Goal: Task Accomplishment & Management: Manage account settings

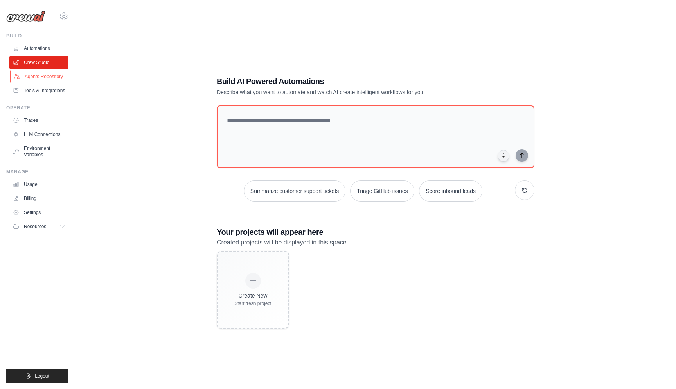
click at [47, 77] on link "Agents Repository" at bounding box center [39, 76] width 59 height 13
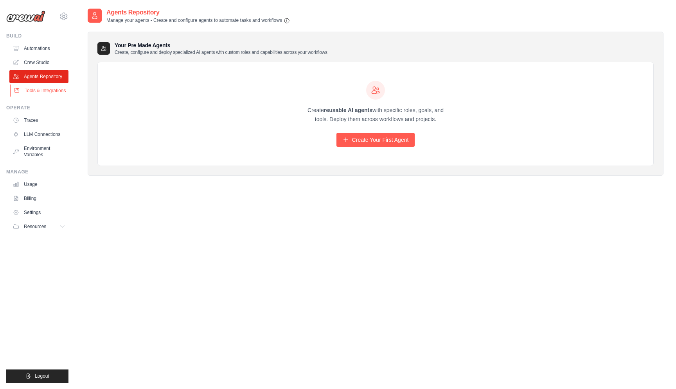
click at [50, 91] on link "Tools & Integrations" at bounding box center [39, 90] width 59 height 13
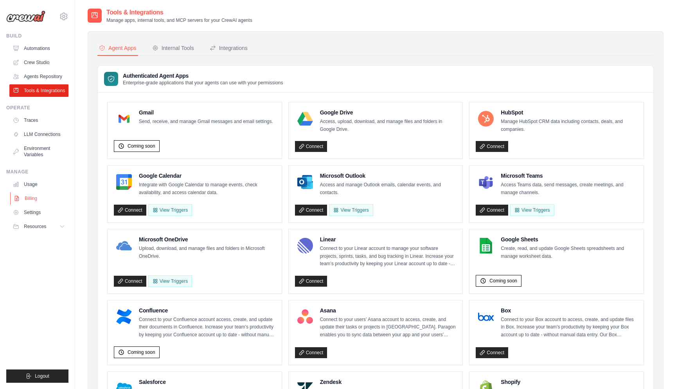
scroll to position [32, 0]
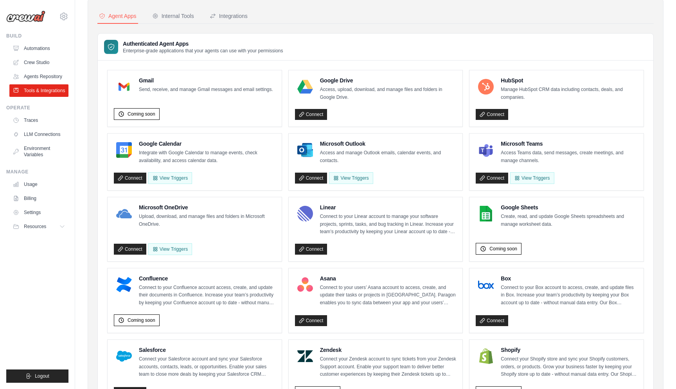
click at [40, 206] on ul "Usage Billing Settings Resources GitHub" at bounding box center [38, 205] width 59 height 55
click at [37, 198] on link "Billing" at bounding box center [39, 198] width 59 height 13
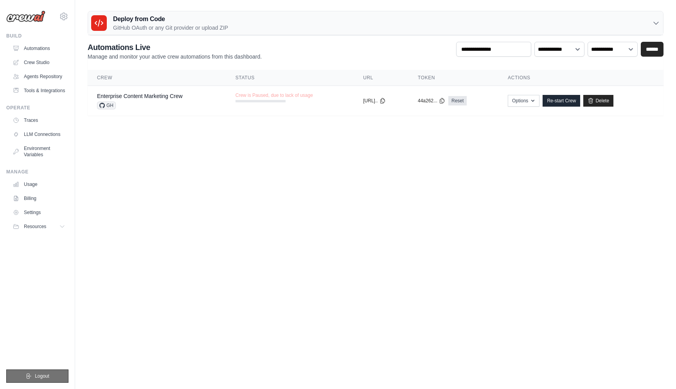
click at [35, 375] on span "Logout" at bounding box center [42, 376] width 14 height 6
click at [38, 210] on link "Settings" at bounding box center [39, 212] width 59 height 13
